Goal: Task Accomplishment & Management: Manage account settings

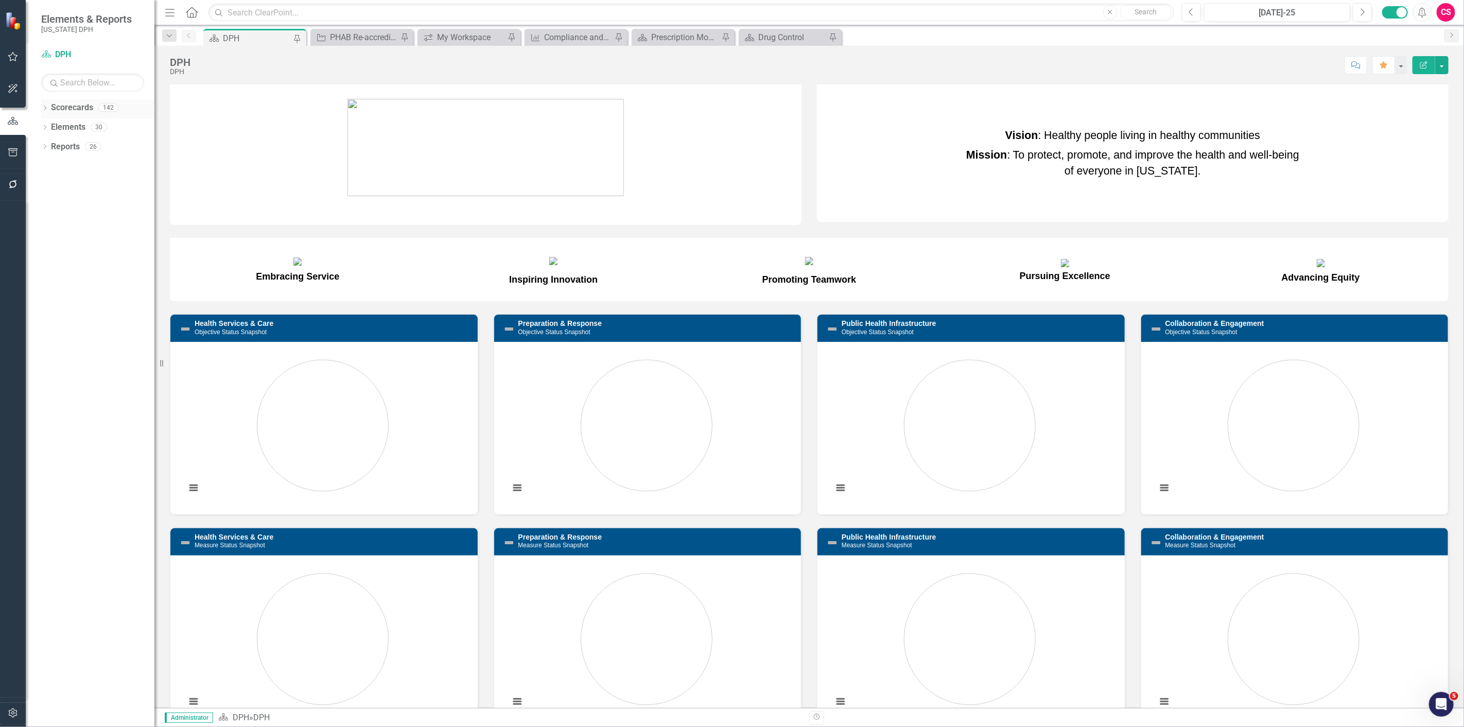
click at [73, 107] on link "Scorecards" at bounding box center [72, 108] width 42 height 12
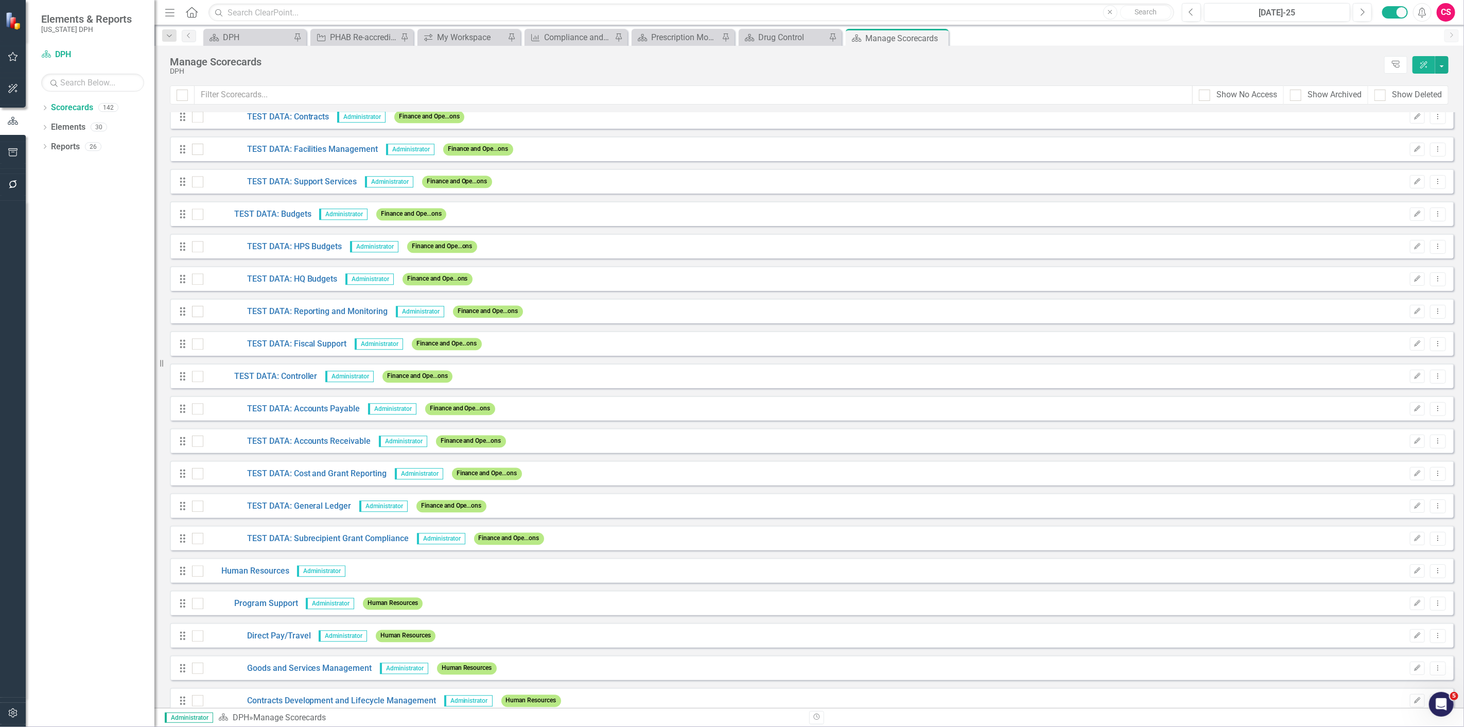
scroll to position [2401, 0]
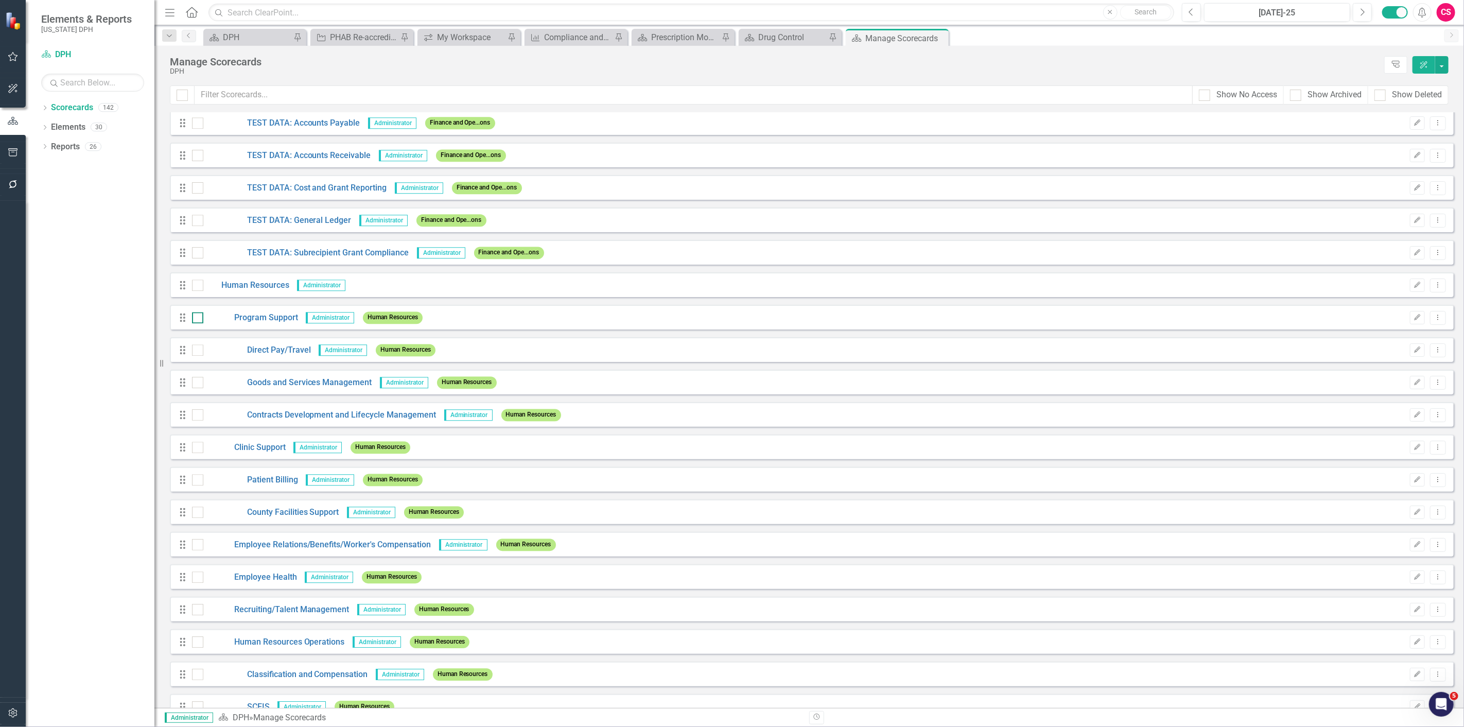
click at [198, 314] on input "checkbox" at bounding box center [195, 315] width 7 height 7
checkbox input "true"
click at [202, 448] on div at bounding box center [197, 447] width 11 height 11
click at [199, 448] on input "checkbox" at bounding box center [195, 445] width 7 height 7
checkbox input "true"
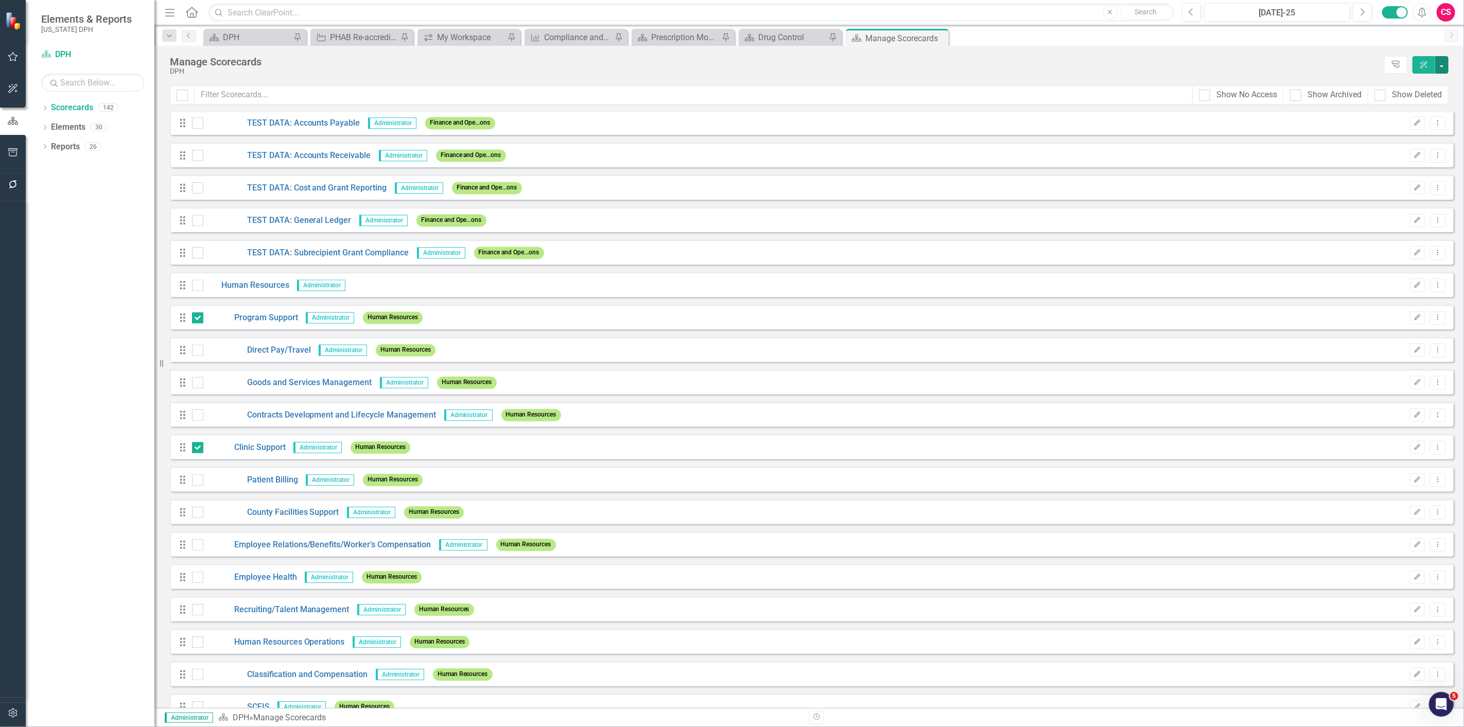
click at [1447, 58] on button "button" at bounding box center [1441, 64] width 13 height 17
click at [1403, 142] on link "Edit Multiple Edit Multiple" at bounding box center [1394, 142] width 107 height 19
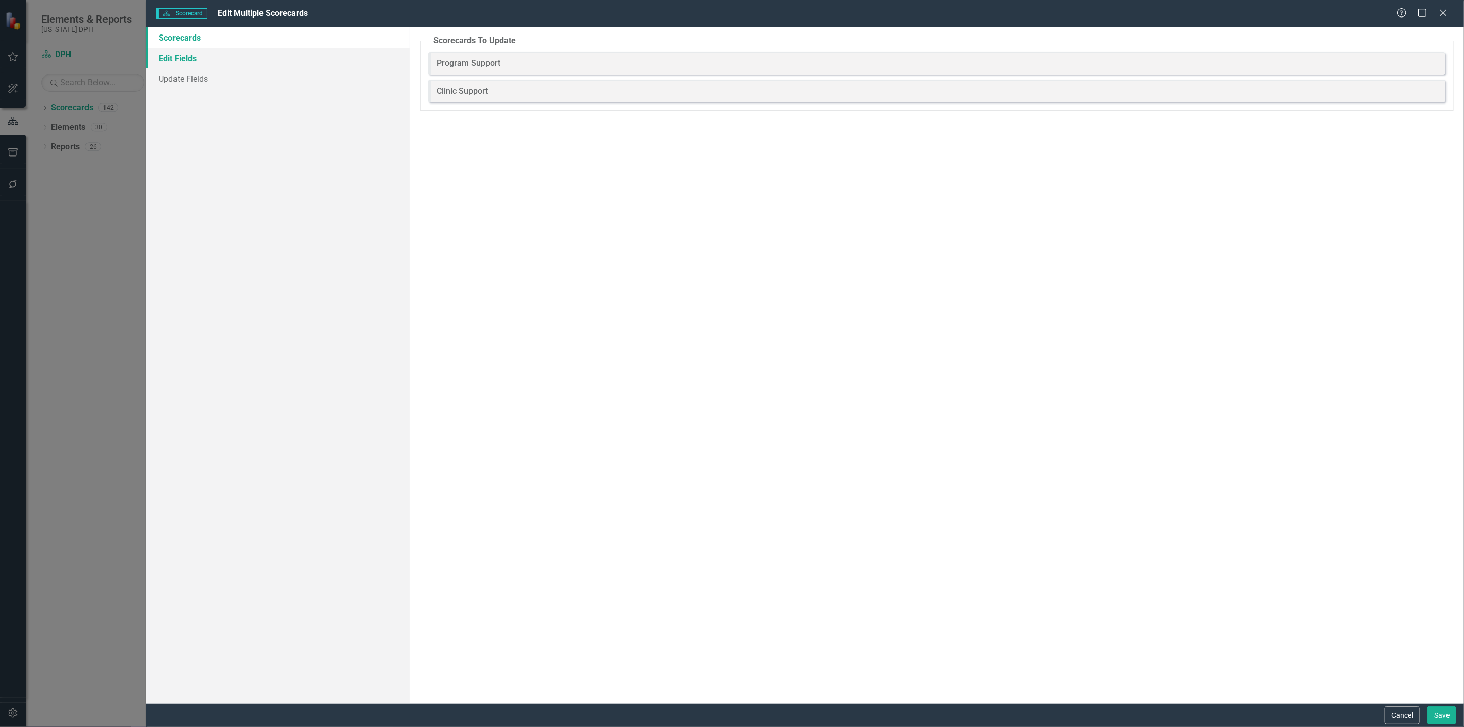
click at [207, 62] on link "Edit Fields" at bounding box center [277, 58] width 263 height 21
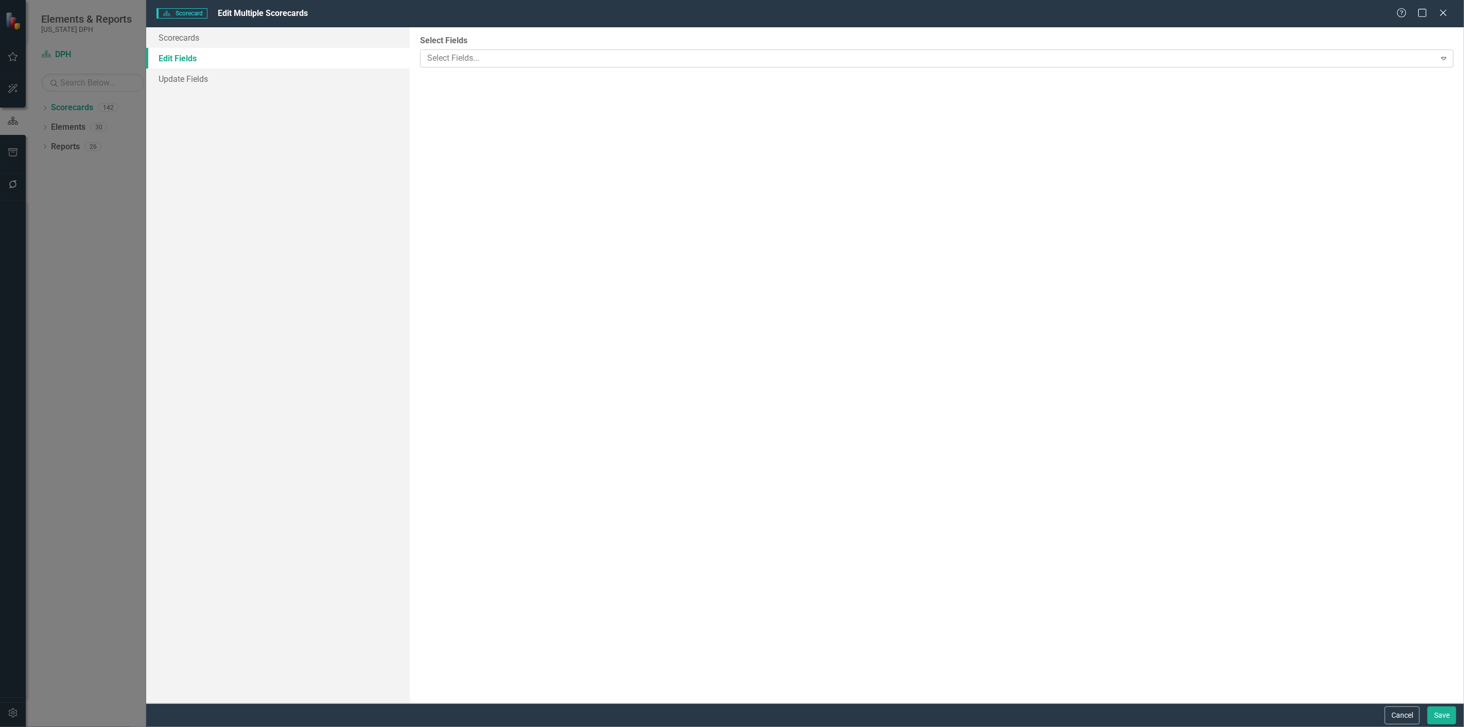
click at [472, 63] on div at bounding box center [929, 58] width 1012 height 14
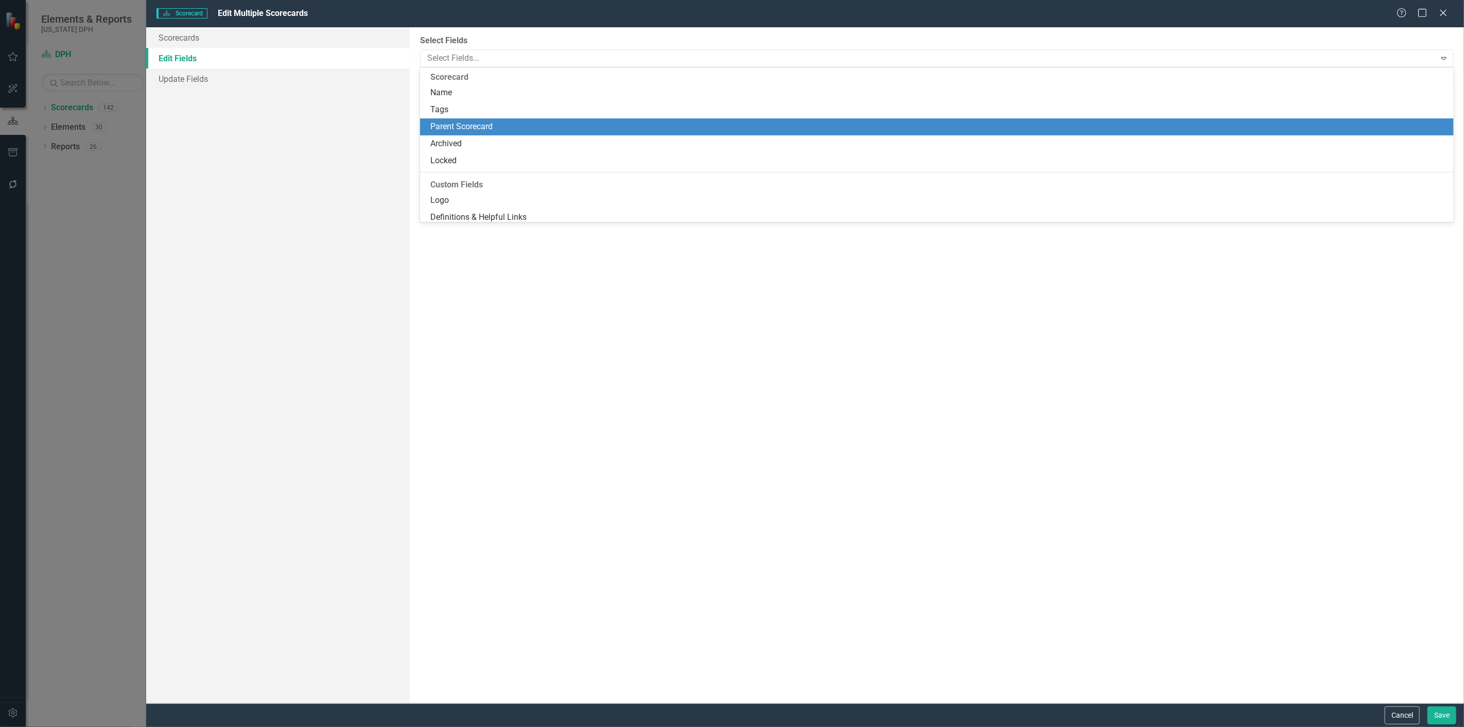
click at [461, 129] on div "Parent Scorecard" at bounding box center [938, 127] width 1017 height 12
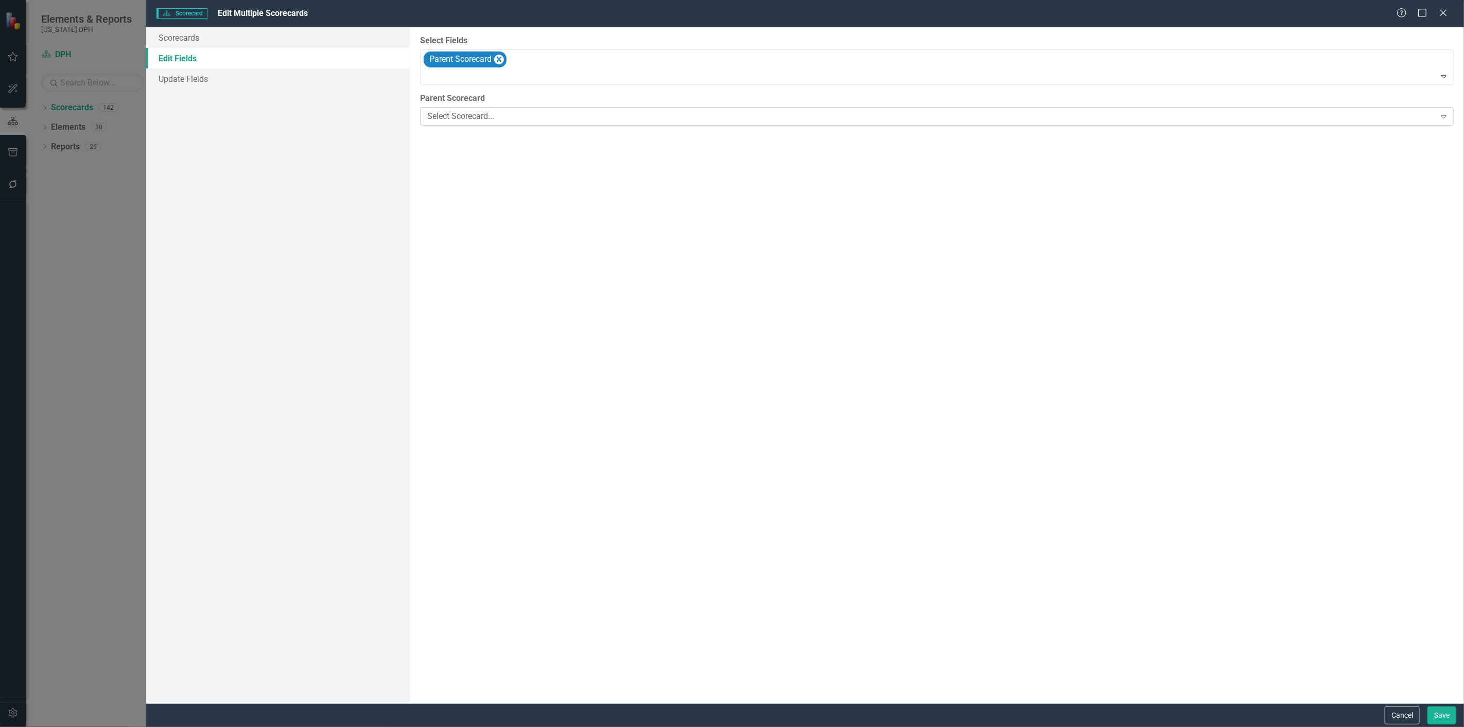
click at [466, 114] on div "Select Scorecard..." at bounding box center [931, 117] width 1008 height 12
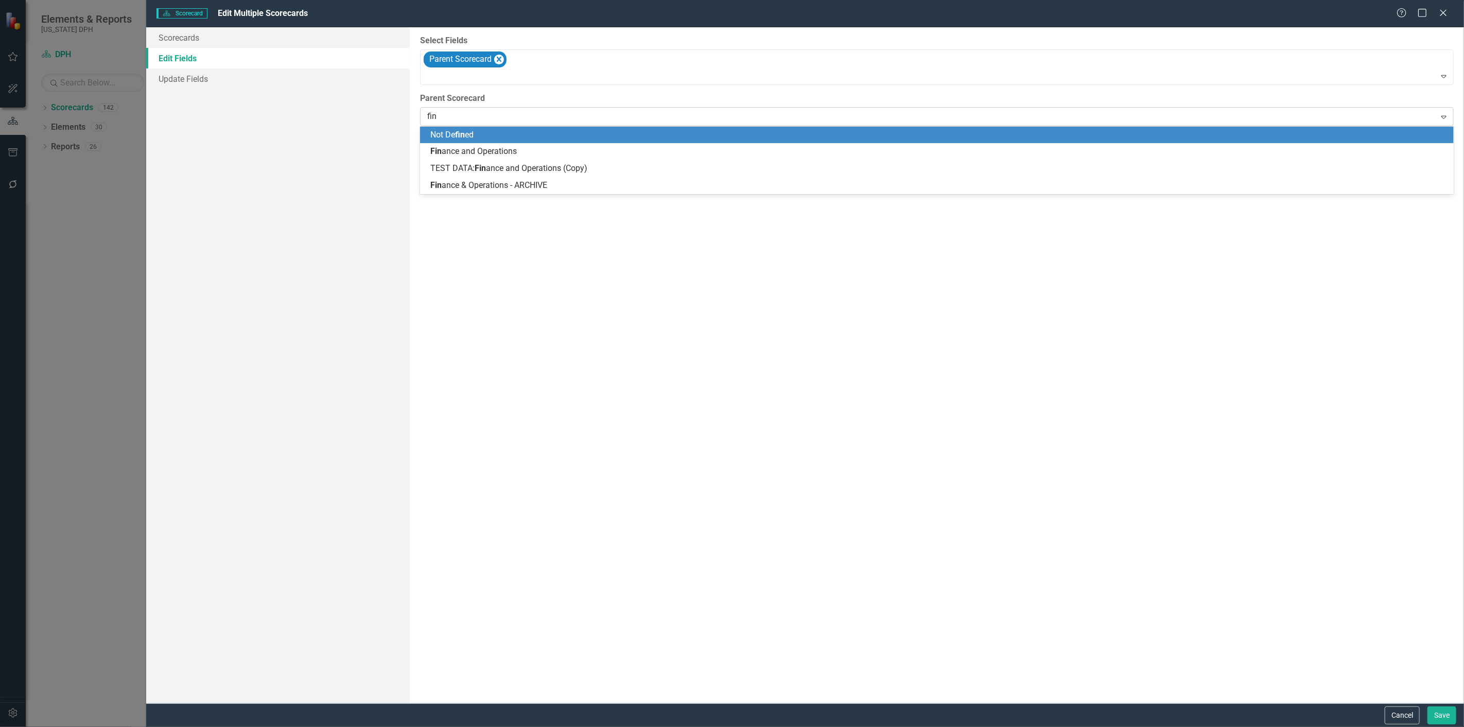
type input "fina"
click at [464, 134] on span "Fina nce and Operations" at bounding box center [473, 135] width 86 height 10
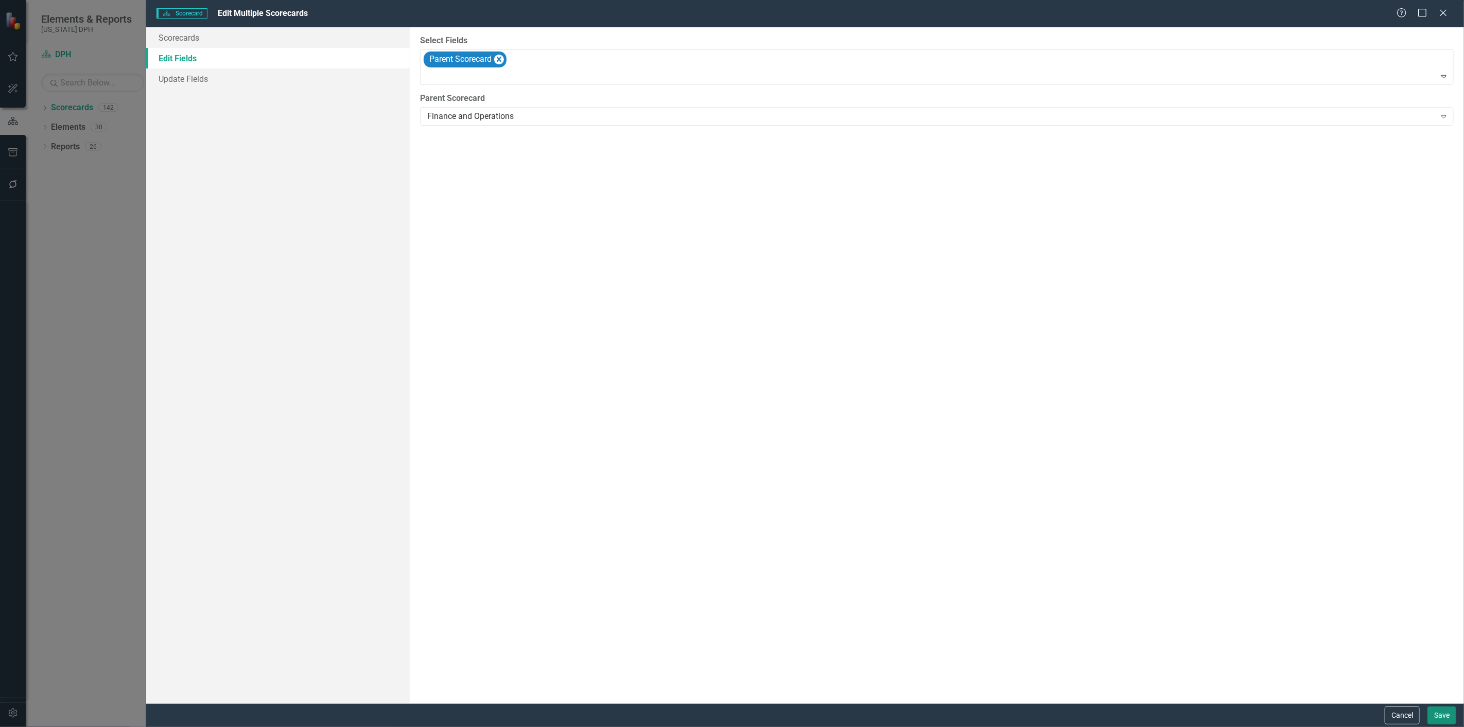
click at [1447, 707] on button "Save" at bounding box center [1441, 715] width 29 height 18
checkbox input "false"
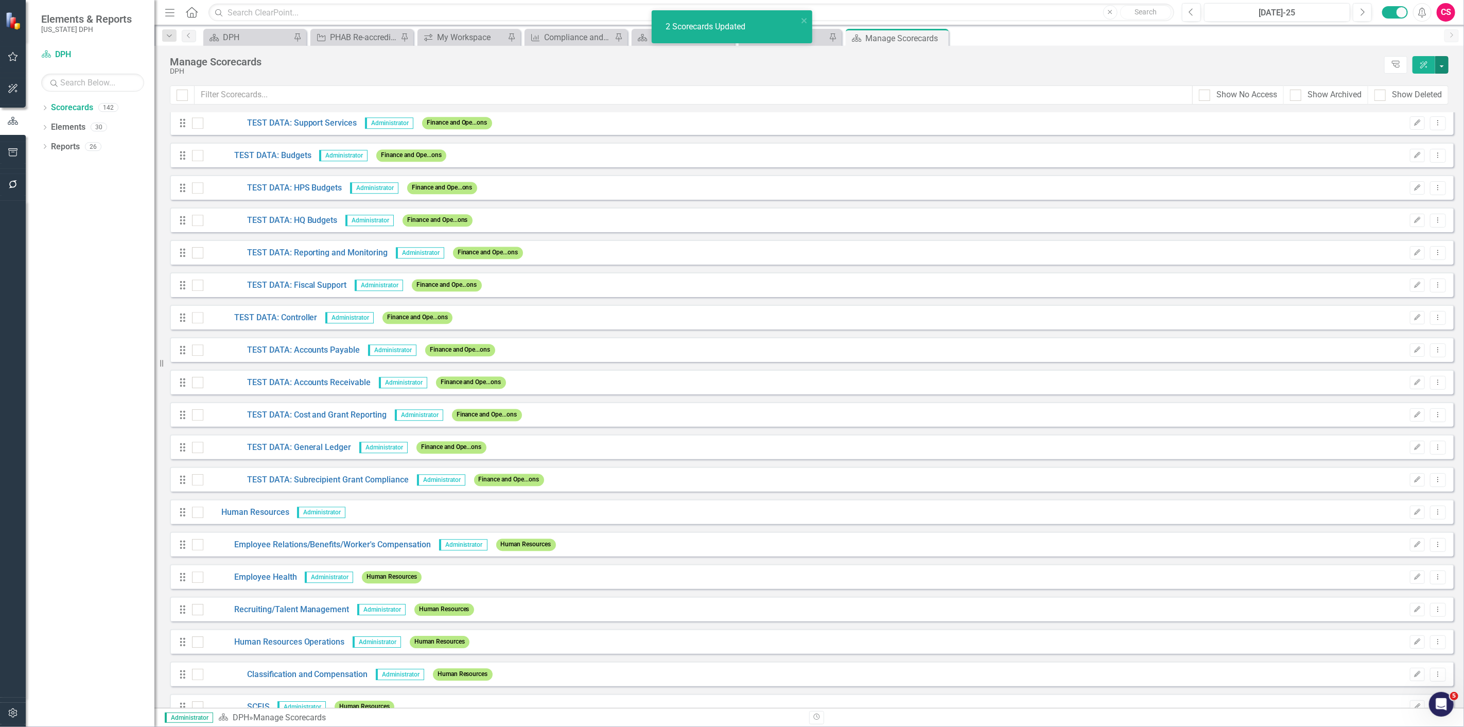
scroll to position [1818, 0]
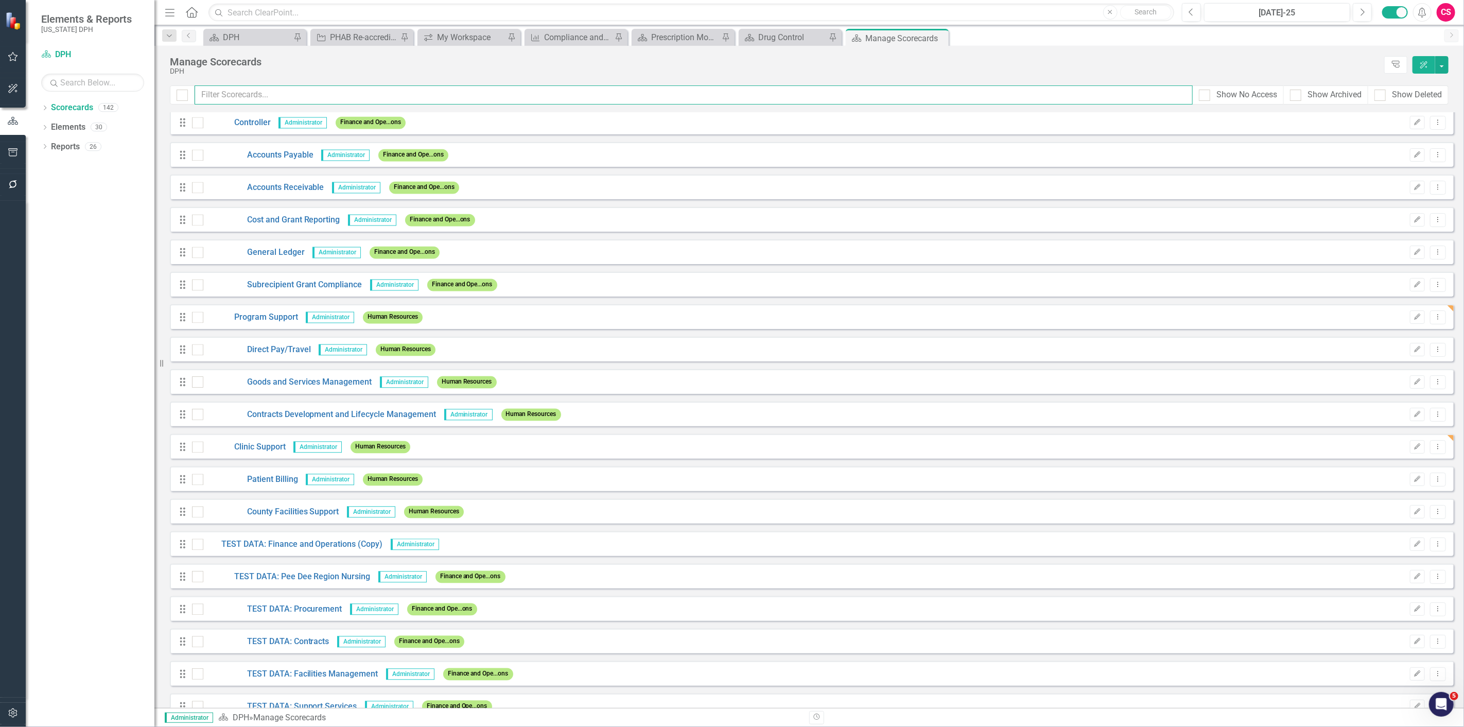
click at [223, 96] on input "text" at bounding box center [694, 94] width 998 height 19
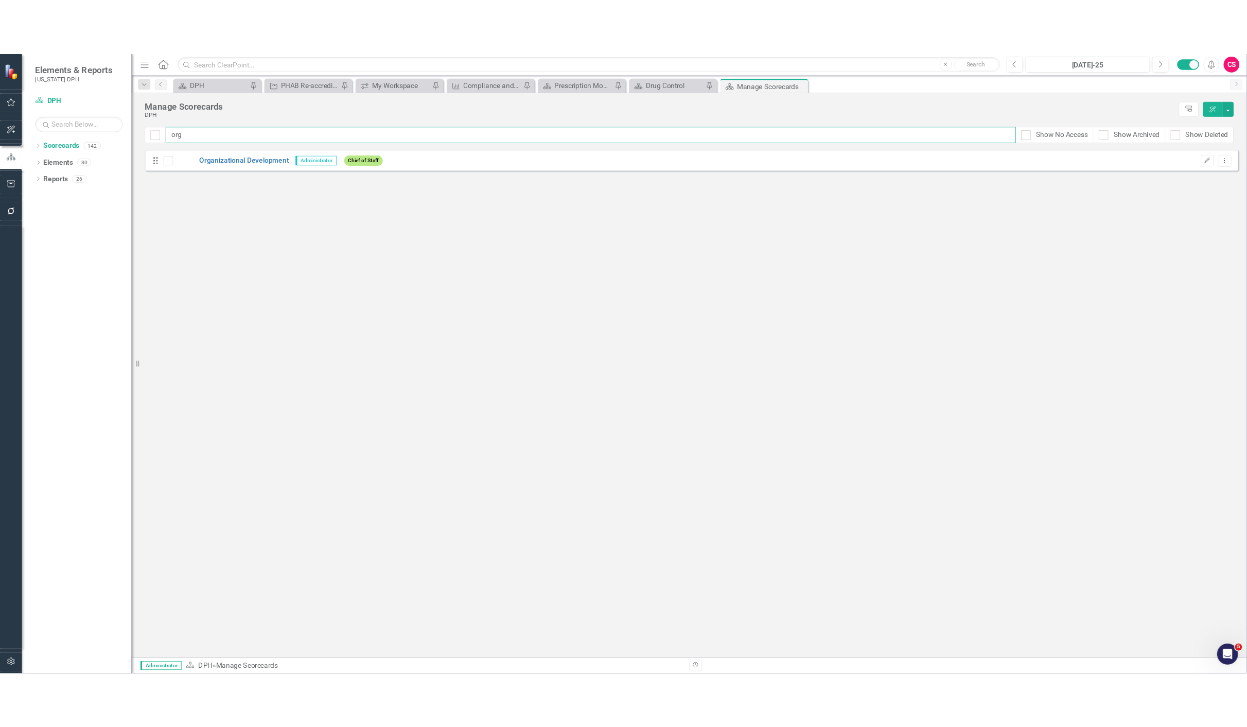
scroll to position [0, 0]
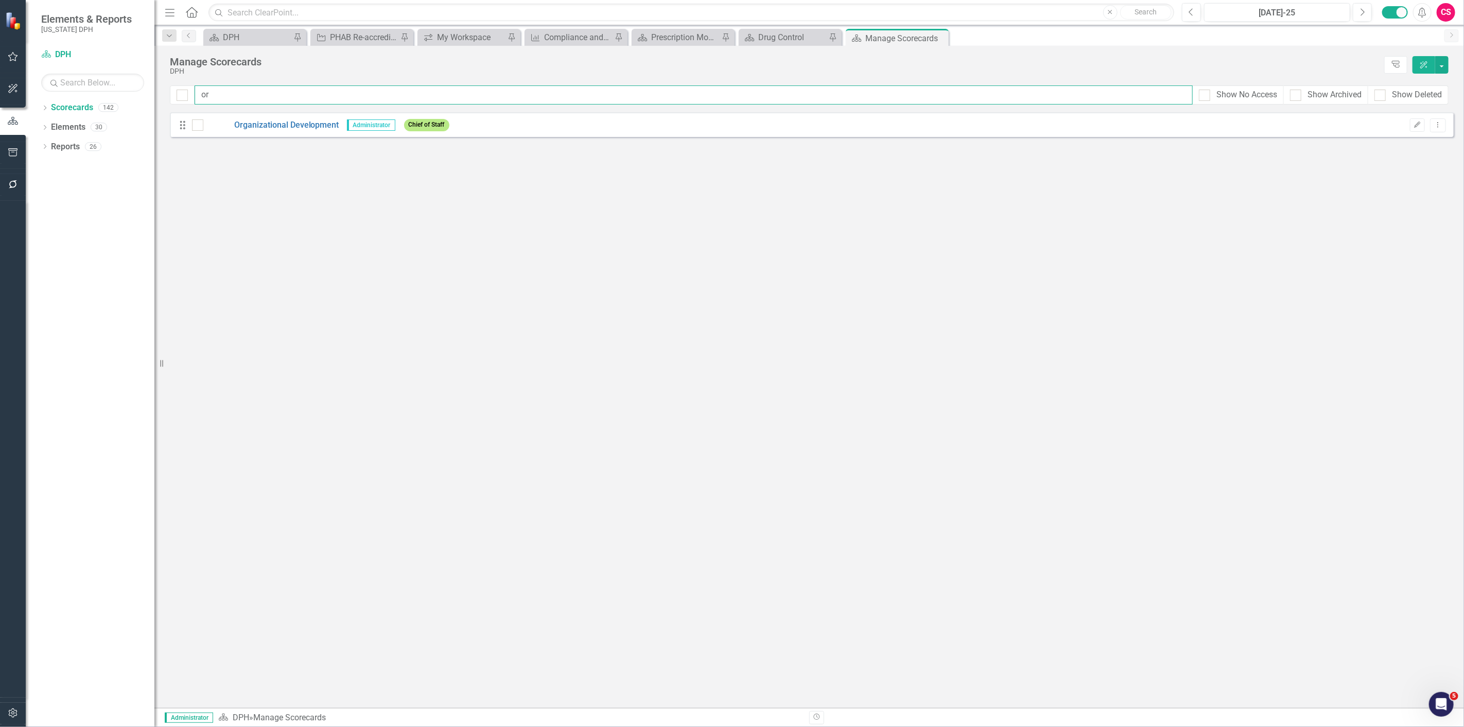
type input "o"
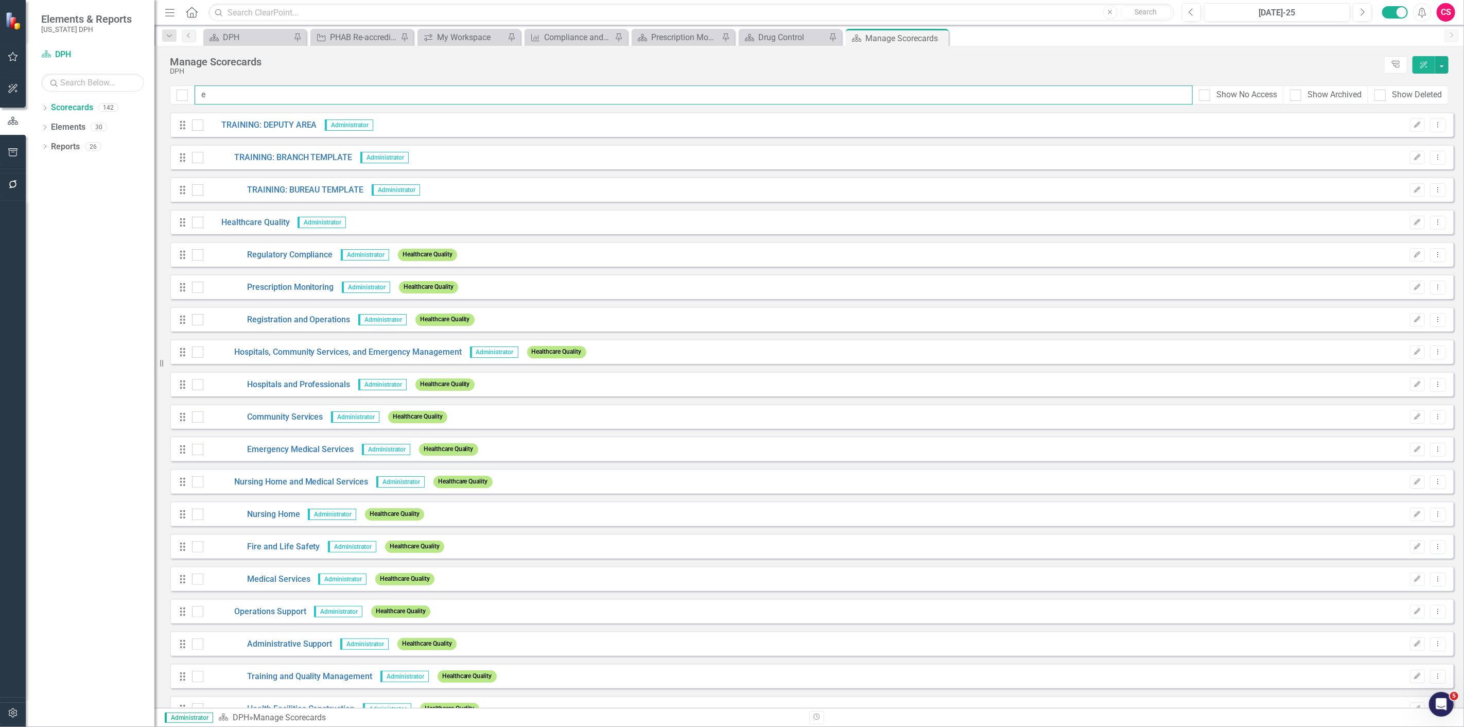
click at [543, 94] on input "e" at bounding box center [694, 94] width 998 height 19
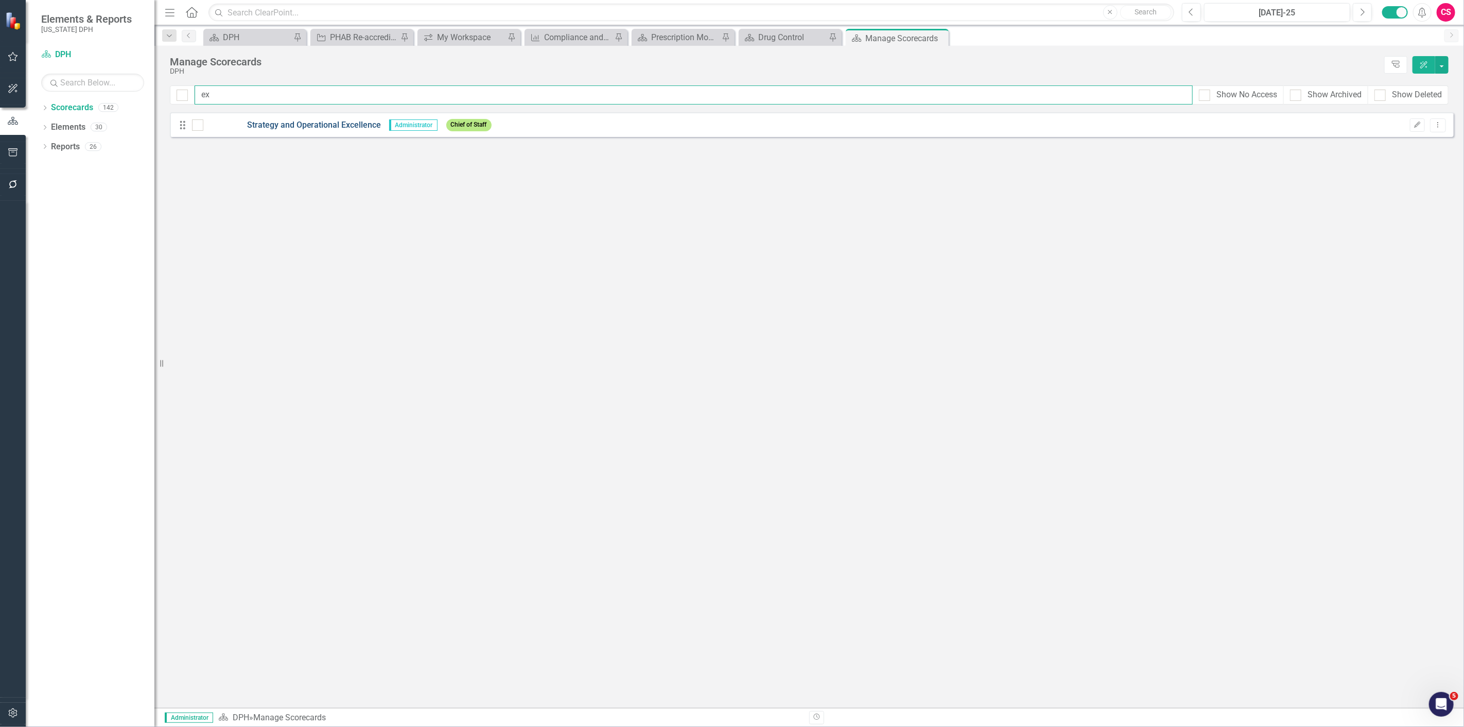
type input "ex"
click at [336, 119] on link "Strategy and Operational Excellence" at bounding box center [292, 125] width 178 height 12
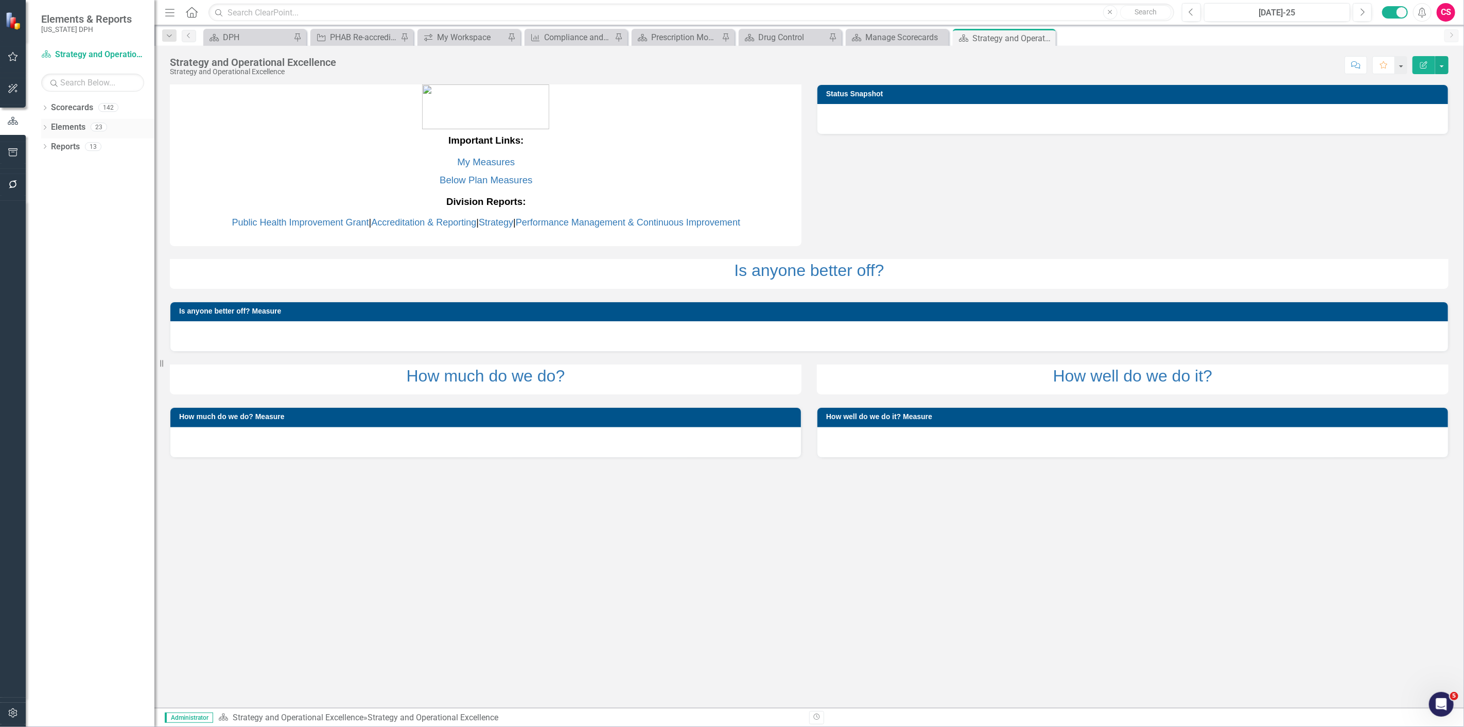
click at [73, 131] on link "Elements" at bounding box center [68, 127] width 34 height 12
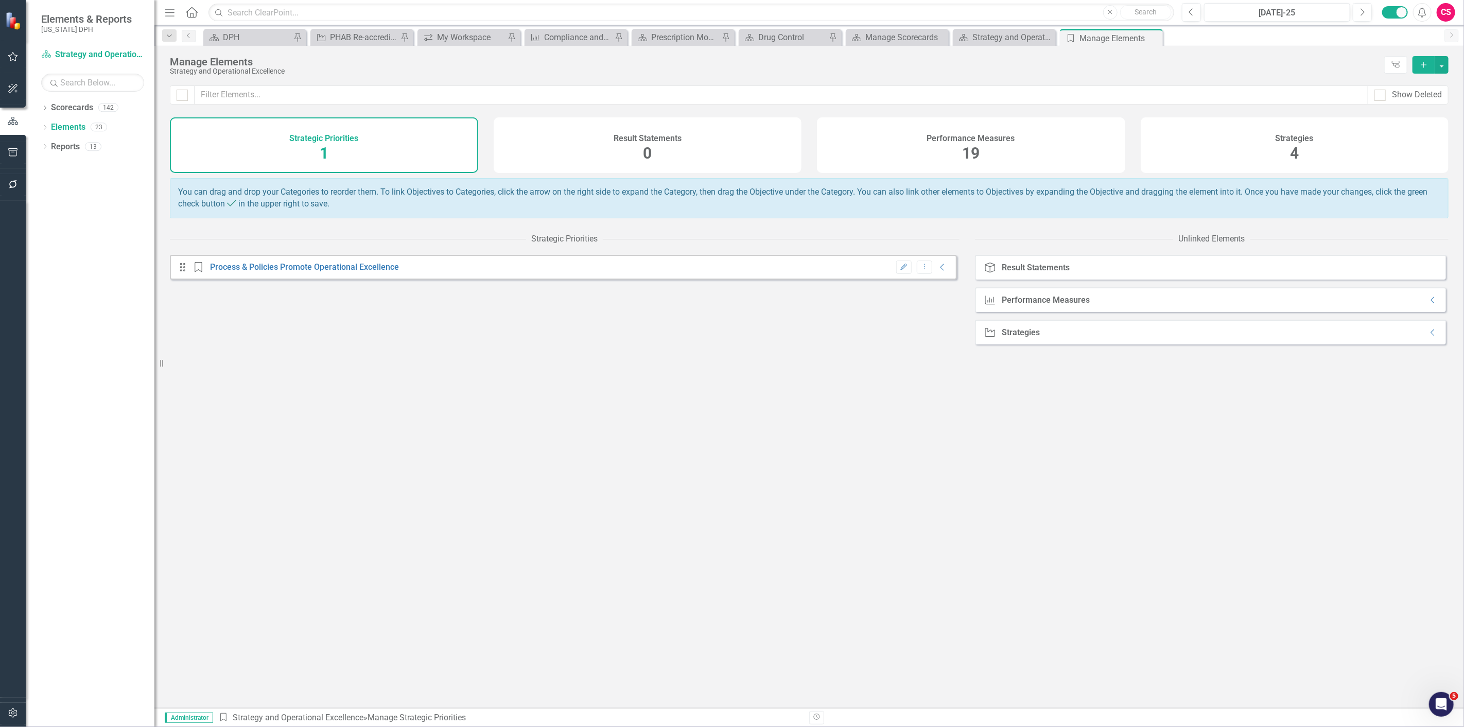
click at [1053, 148] on div "Performance Measures 19" at bounding box center [971, 145] width 308 height 56
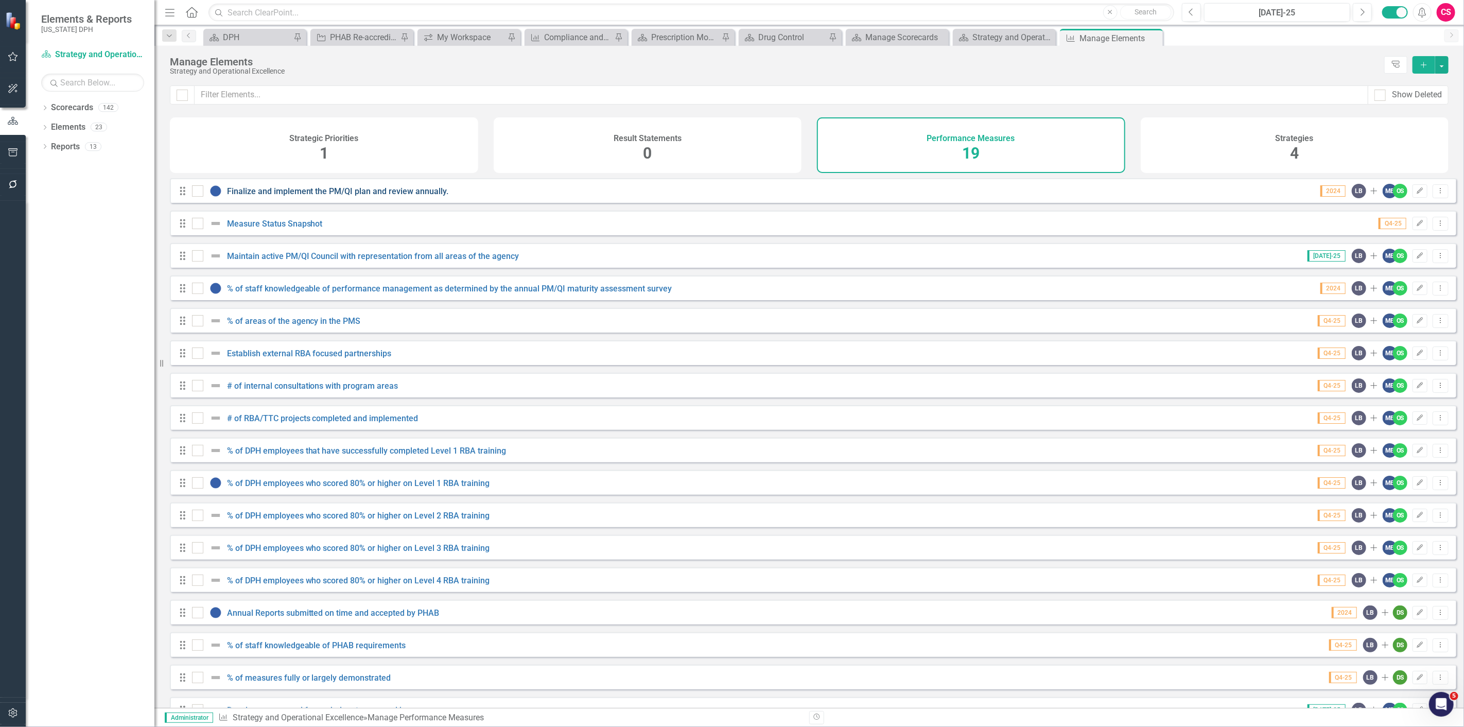
click at [299, 196] on link "Finalize and implement the PM/QI plan and review annually." at bounding box center [338, 191] width 222 height 10
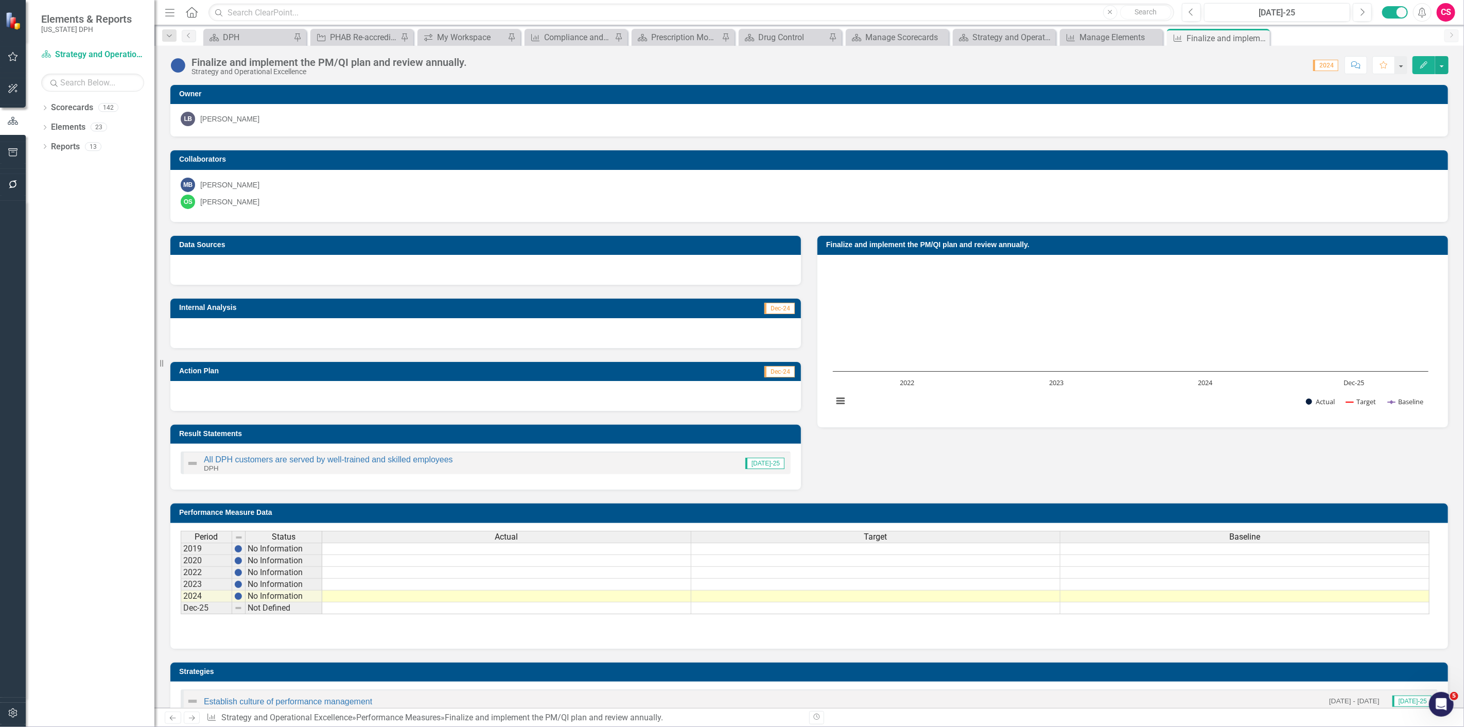
click at [196, 719] on icon "Next" at bounding box center [191, 717] width 9 height 7
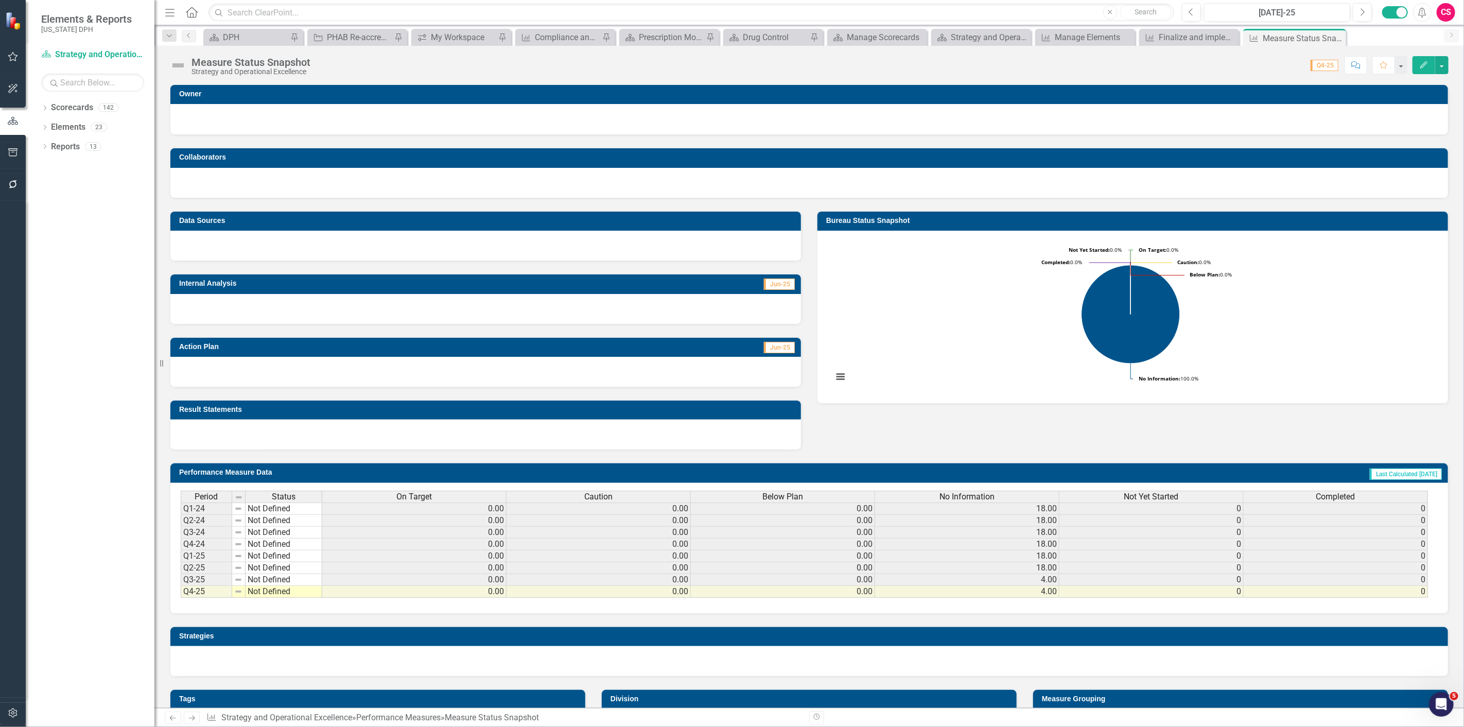
click at [194, 712] on link "Next" at bounding box center [192, 717] width 16 height 12
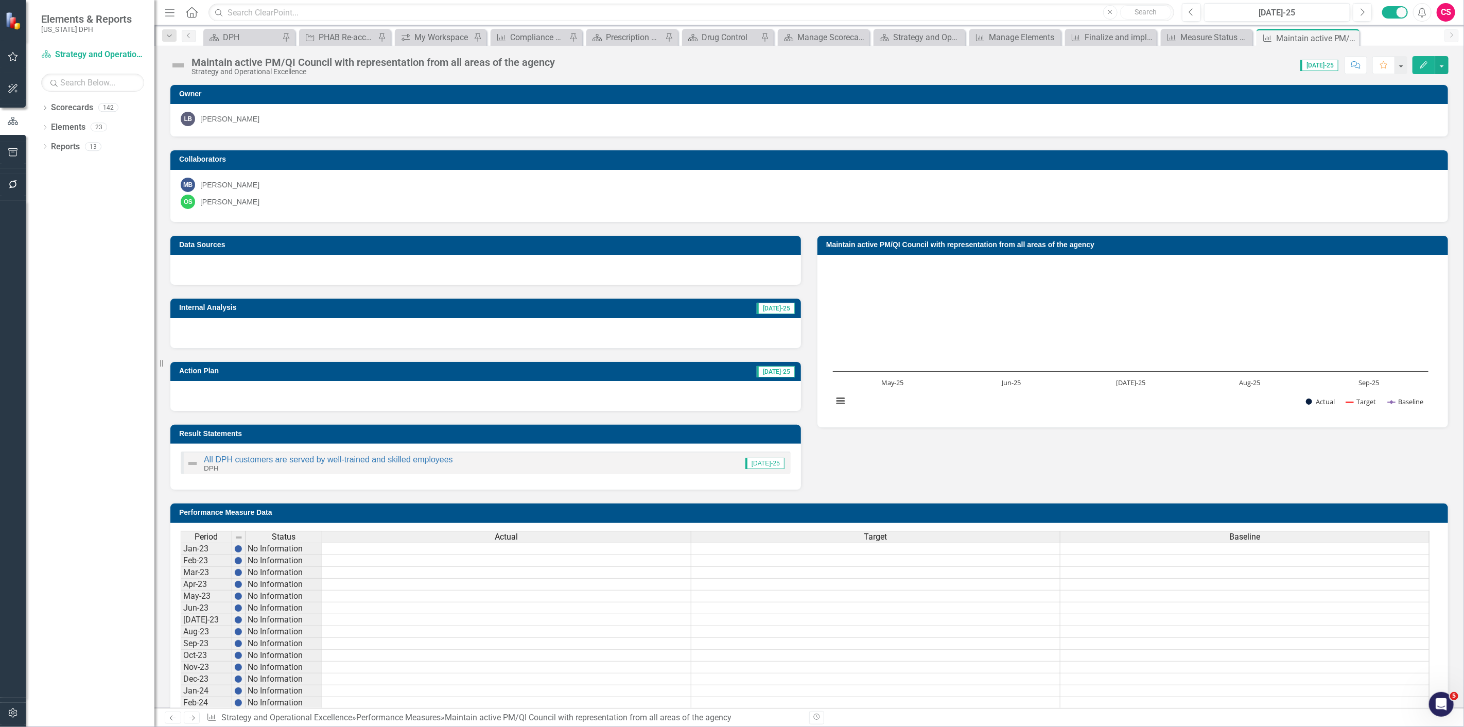
click at [193, 719] on icon at bounding box center [192, 717] width 6 height 5
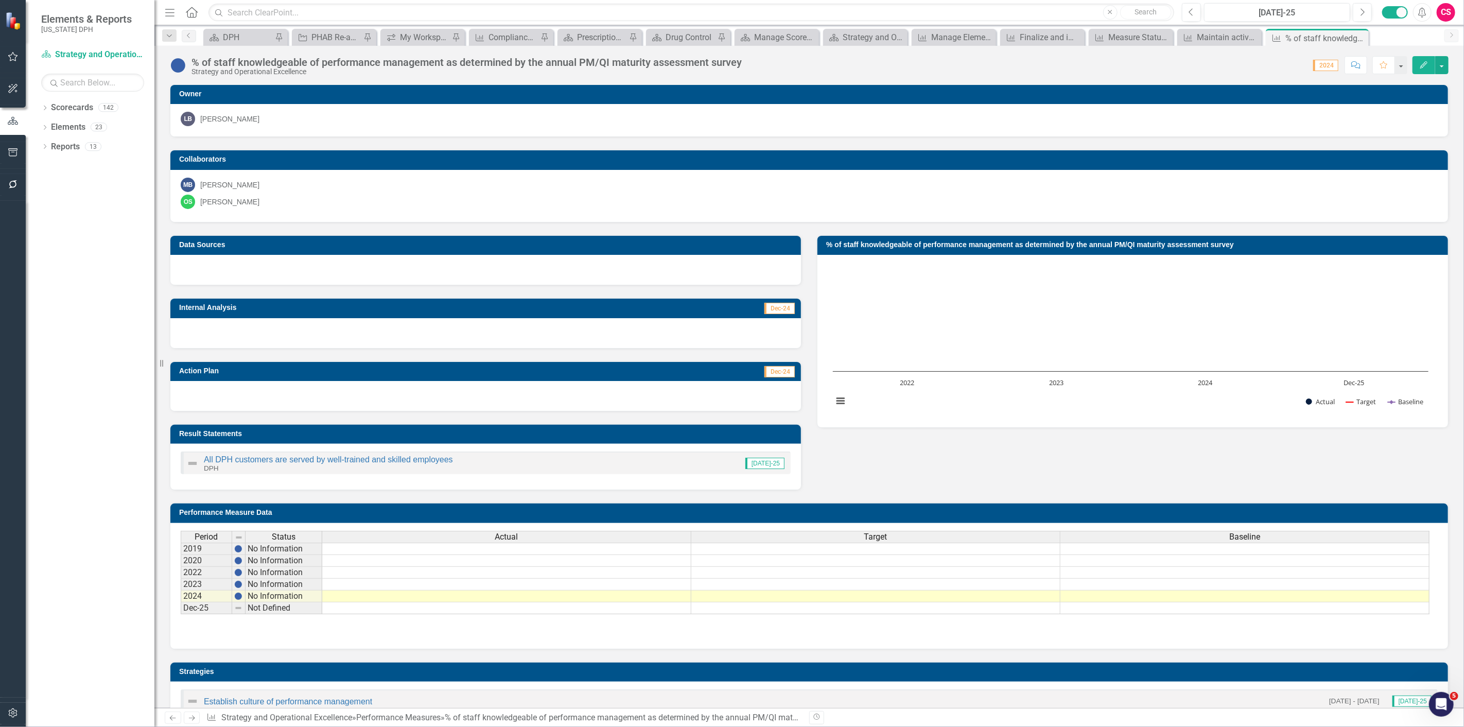
click at [187, 717] on link "Next" at bounding box center [192, 717] width 16 height 12
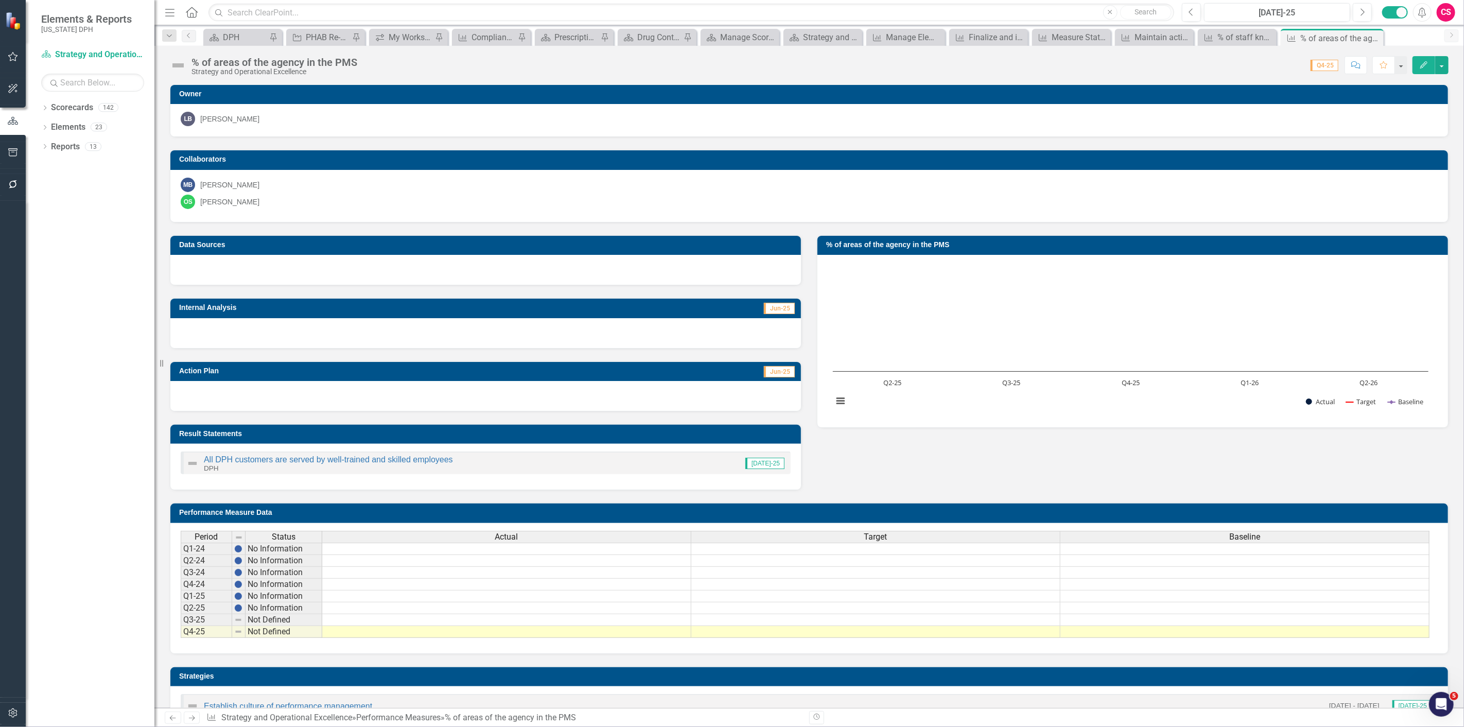
click at [187, 717] on link "Next" at bounding box center [192, 717] width 16 height 12
click at [189, 716] on icon "Next" at bounding box center [191, 717] width 9 height 7
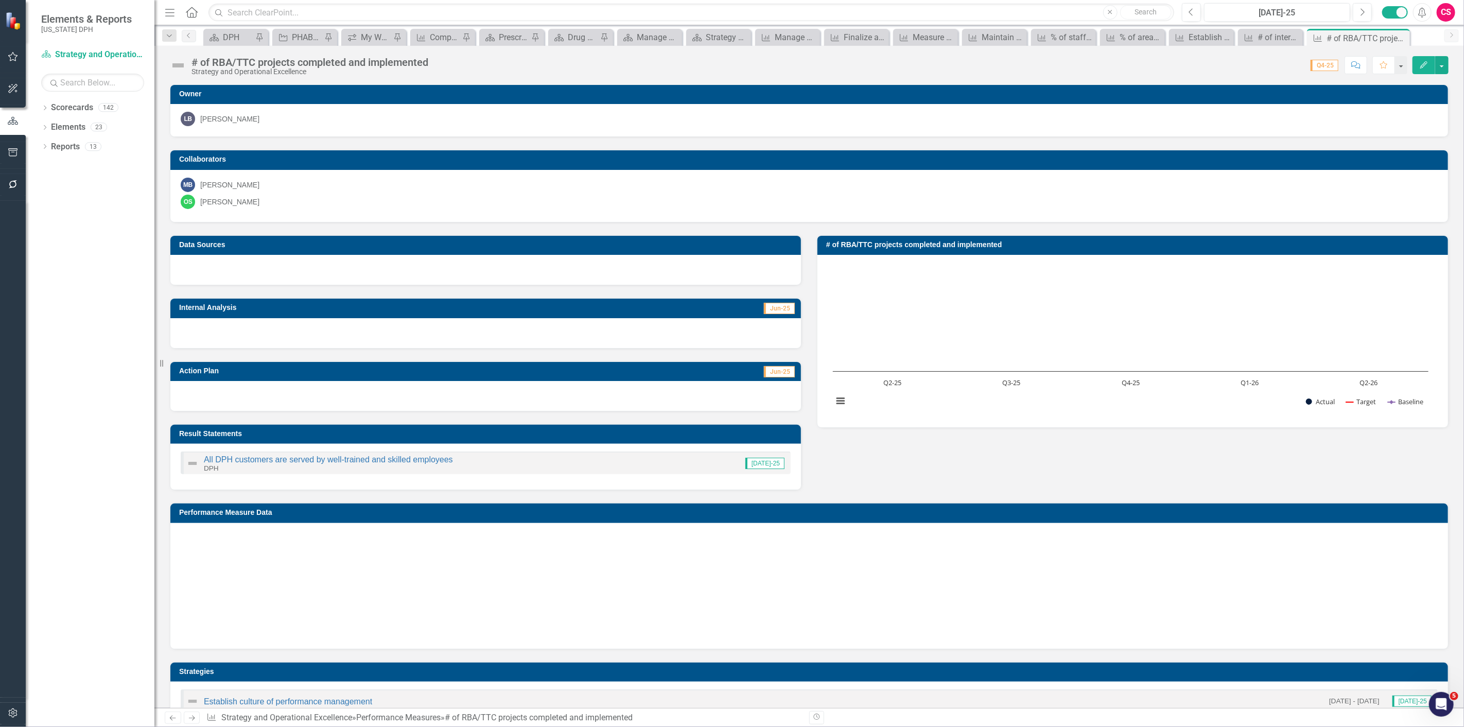
click at [189, 716] on icon "Next" at bounding box center [191, 717] width 9 height 7
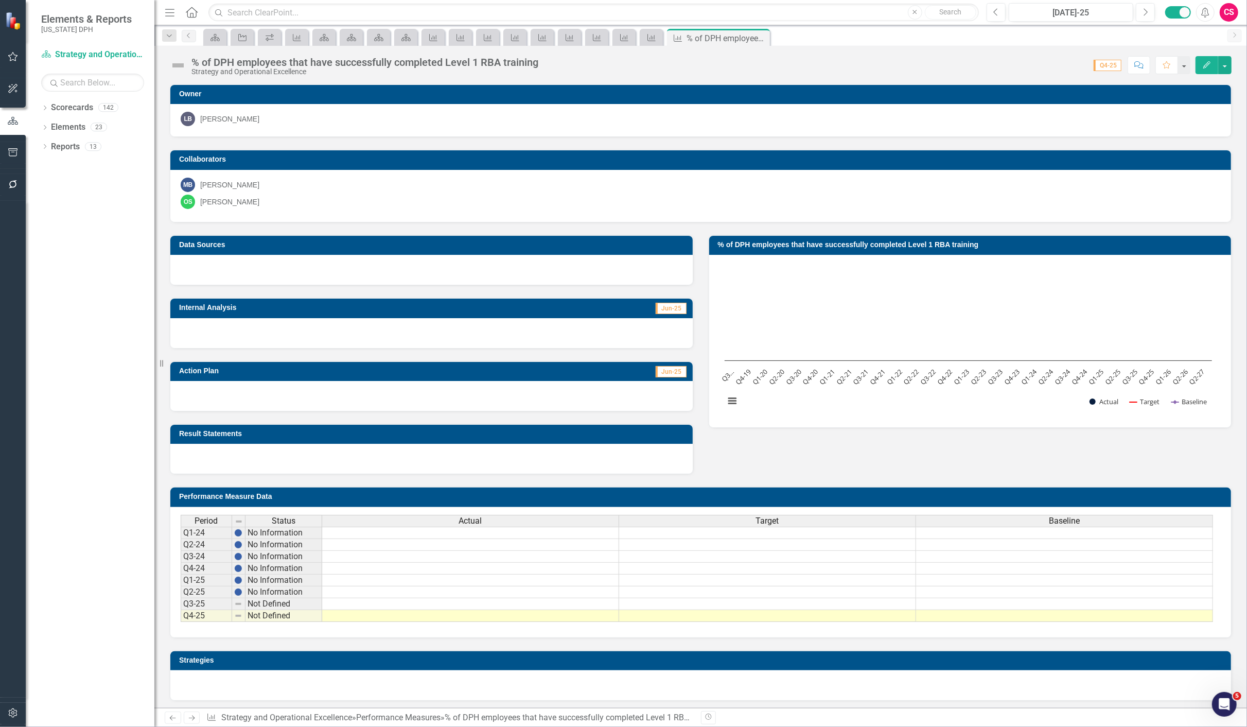
click at [408, 454] on div at bounding box center [431, 459] width 522 height 30
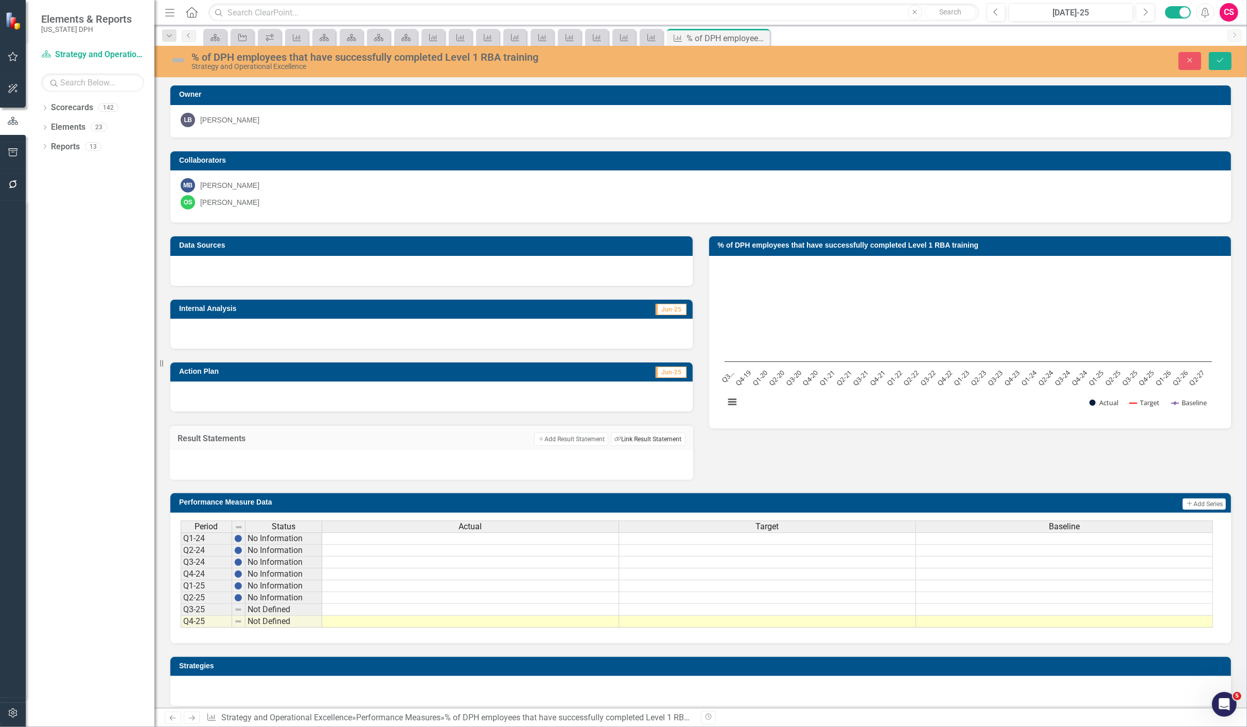
click at [635, 435] on button "Link Tag Link Result Statement" at bounding box center [648, 438] width 74 height 13
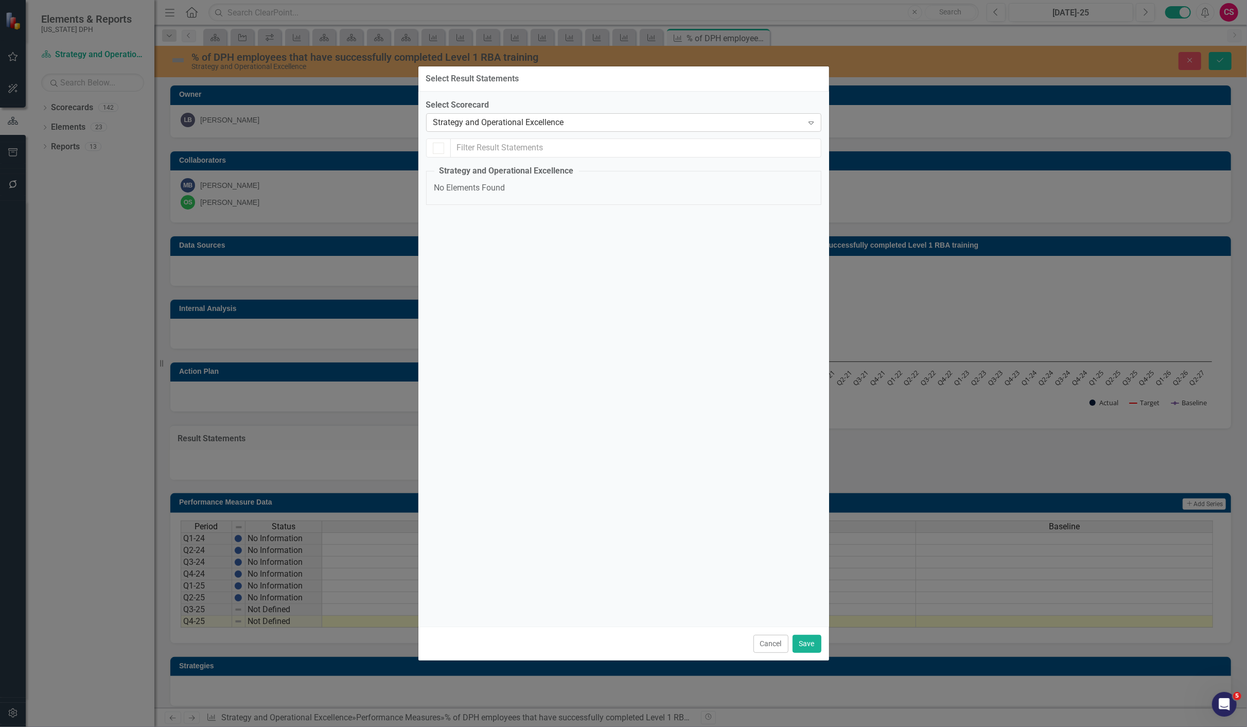
click at [472, 120] on div "Strategy and Operational Excellence" at bounding box center [618, 123] width 370 height 12
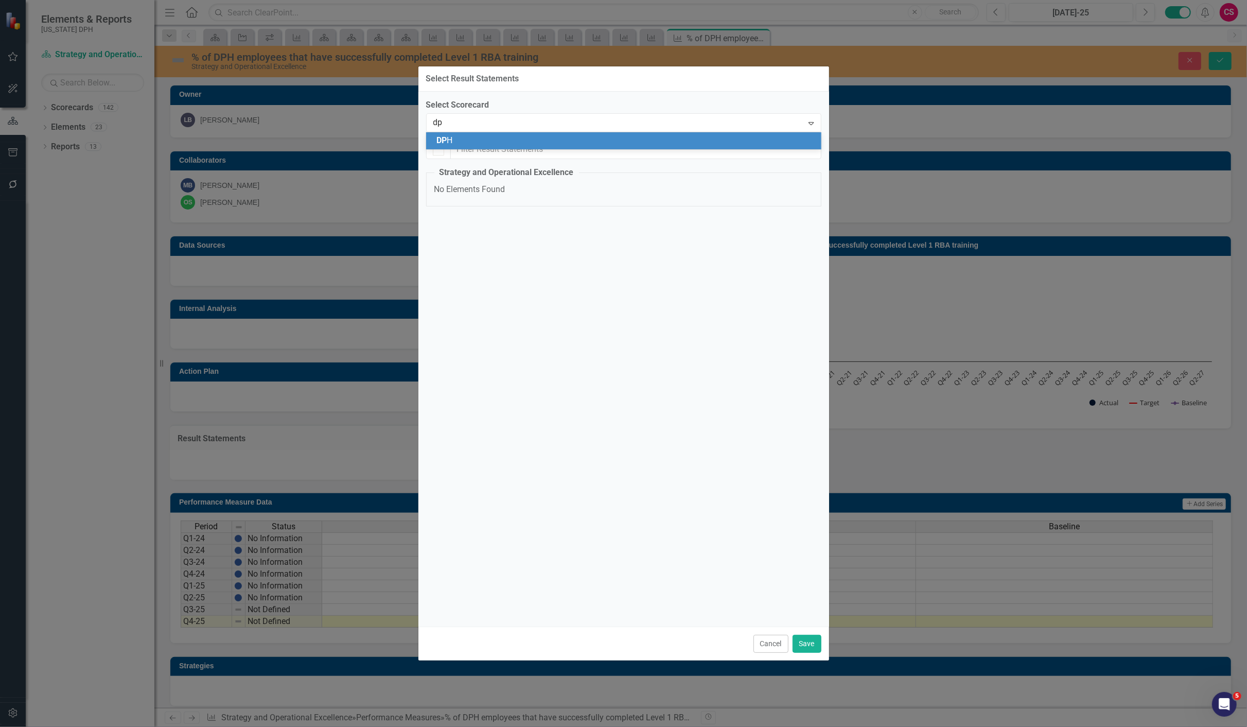
type input "dph"
click at [452, 144] on span "DPH" at bounding box center [444, 140] width 16 height 10
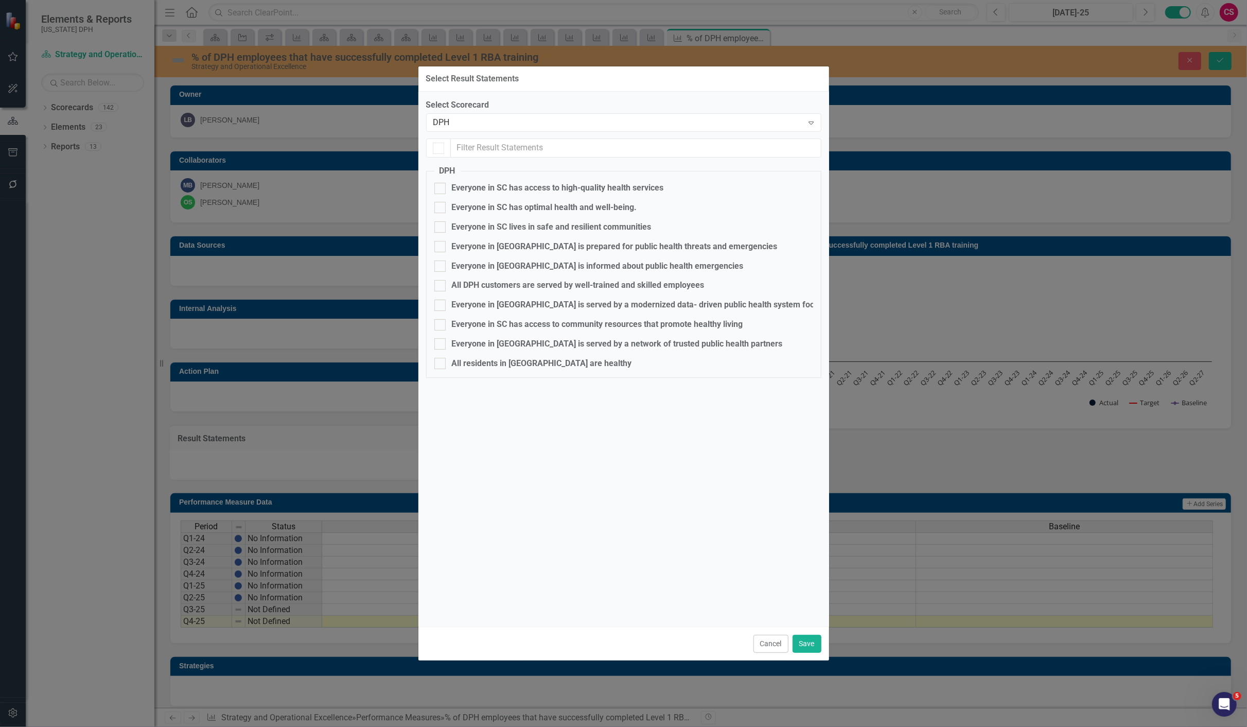
checkbox input "false"
click at [425, 213] on div "Select Scorecard DPH Expand DPH Everyone in SC has access to high-quality healt…" at bounding box center [623, 359] width 411 height 535
click at [806, 635] on button "Save" at bounding box center [806, 644] width 29 height 18
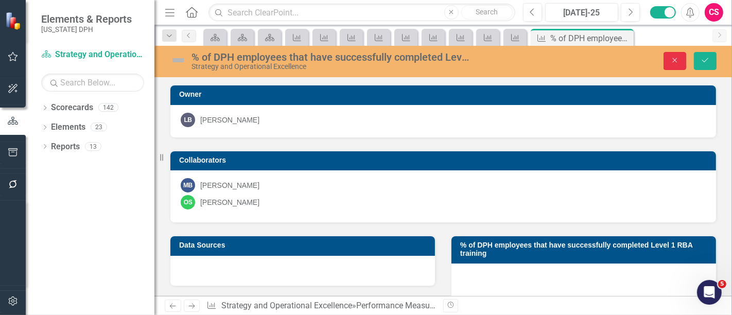
click at [672, 54] on button "Close" at bounding box center [674, 61] width 23 height 18
